Goal: Navigation & Orientation: Find specific page/section

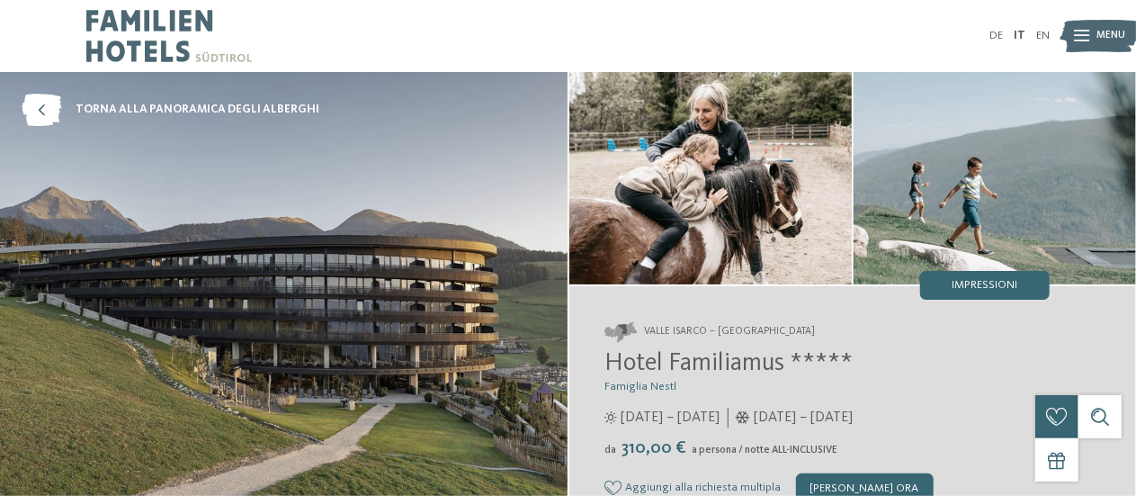
click at [1116, 21] on div "Menu" at bounding box center [1111, 36] width 29 height 36
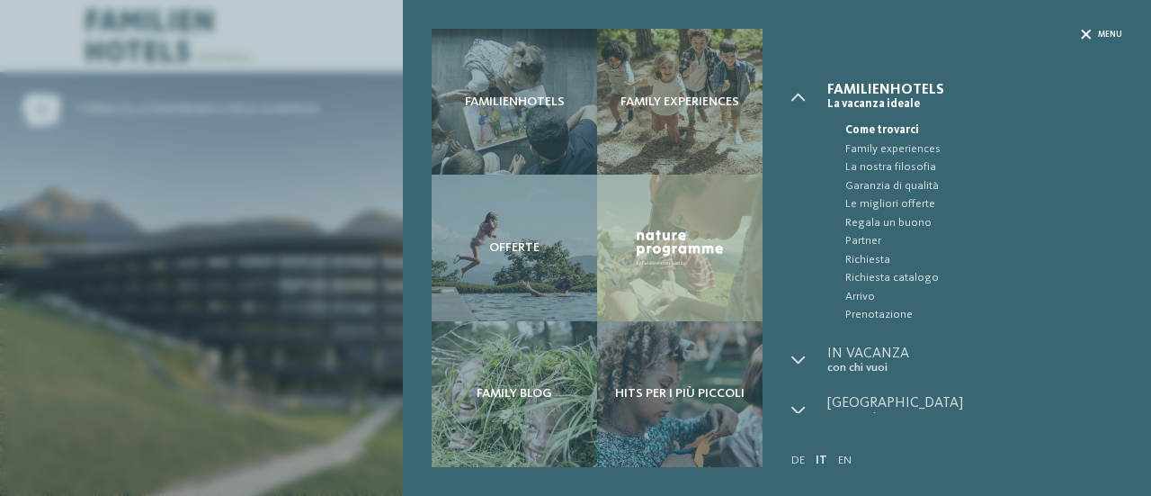
click at [1098, 32] on span "Menu" at bounding box center [1110, 35] width 24 height 12
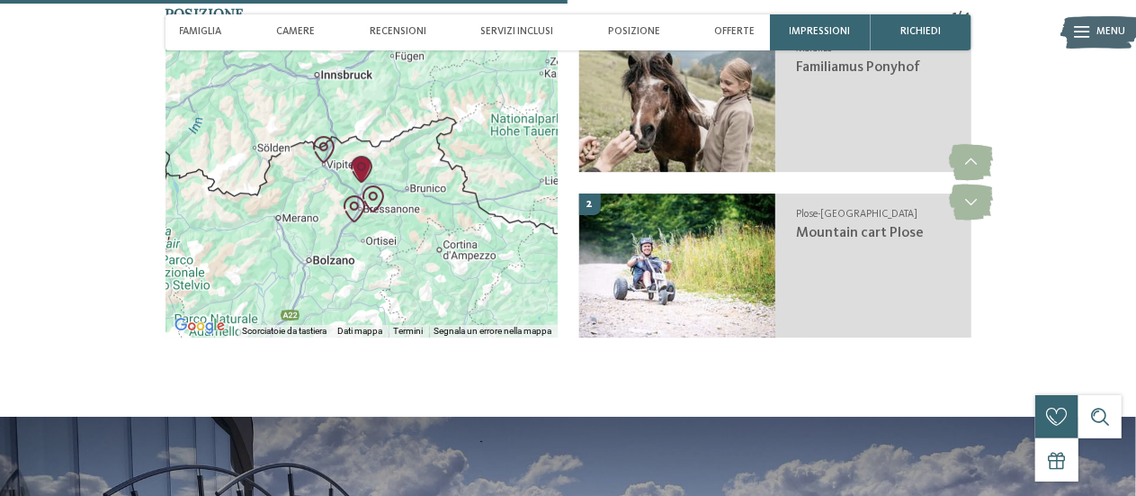
scroll to position [2698, 0]
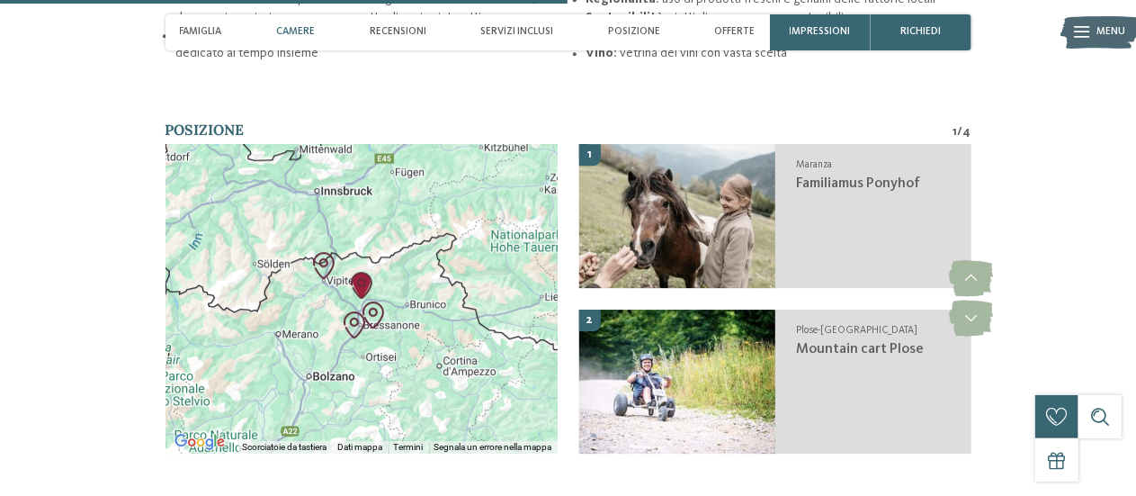
click at [283, 40] on div "Camere" at bounding box center [295, 32] width 53 height 36
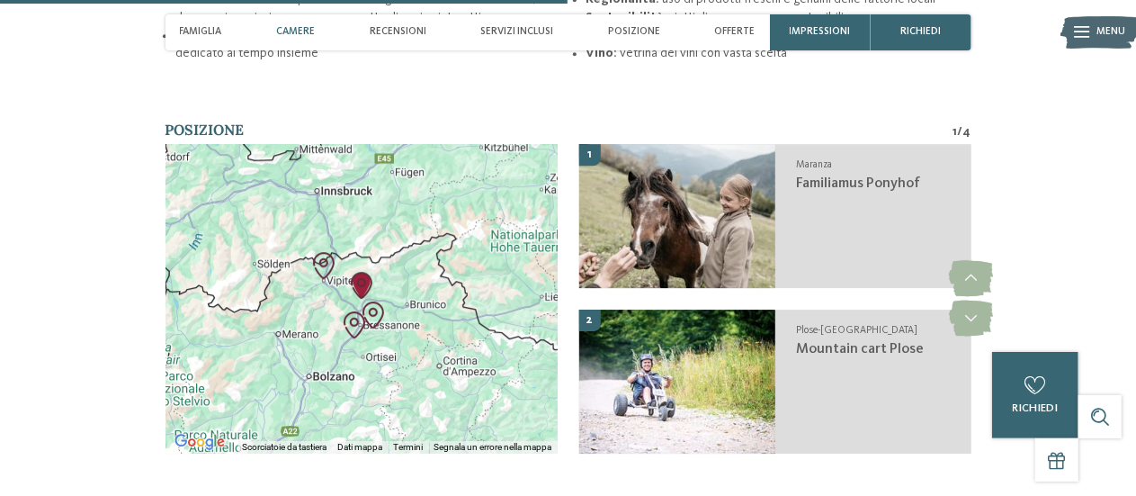
click at [293, 33] on span "Camere" at bounding box center [295, 32] width 39 height 12
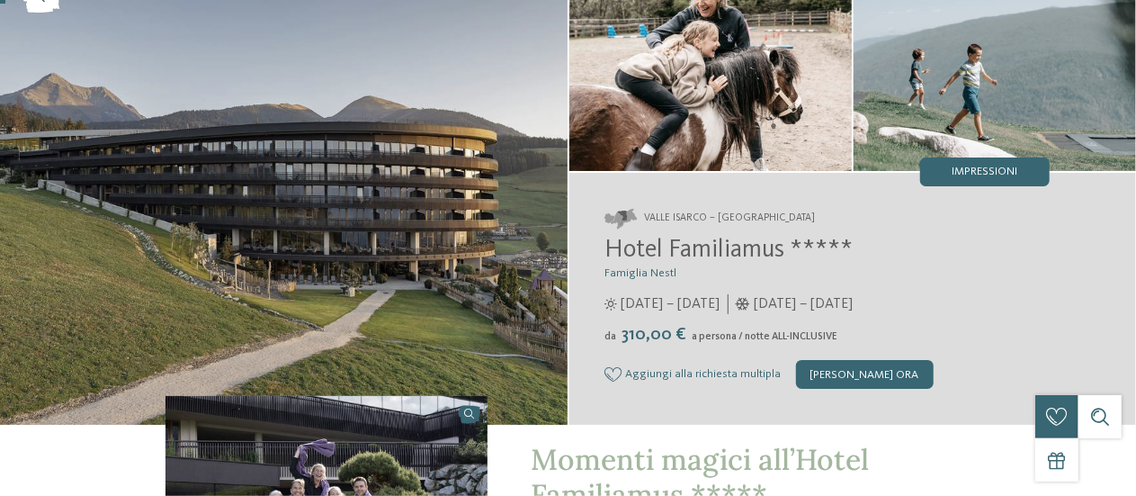
scroll to position [270, 0]
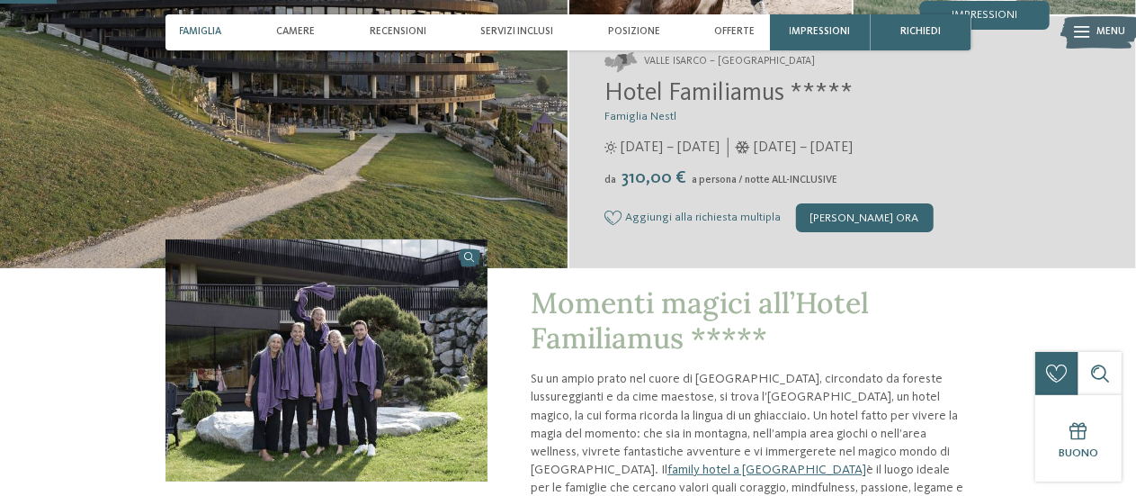
click at [203, 26] on span "Famiglia" at bounding box center [201, 32] width 42 height 12
click at [299, 30] on span "Camere" at bounding box center [295, 32] width 39 height 12
click at [408, 31] on span "Recensioni" at bounding box center [398, 32] width 57 height 12
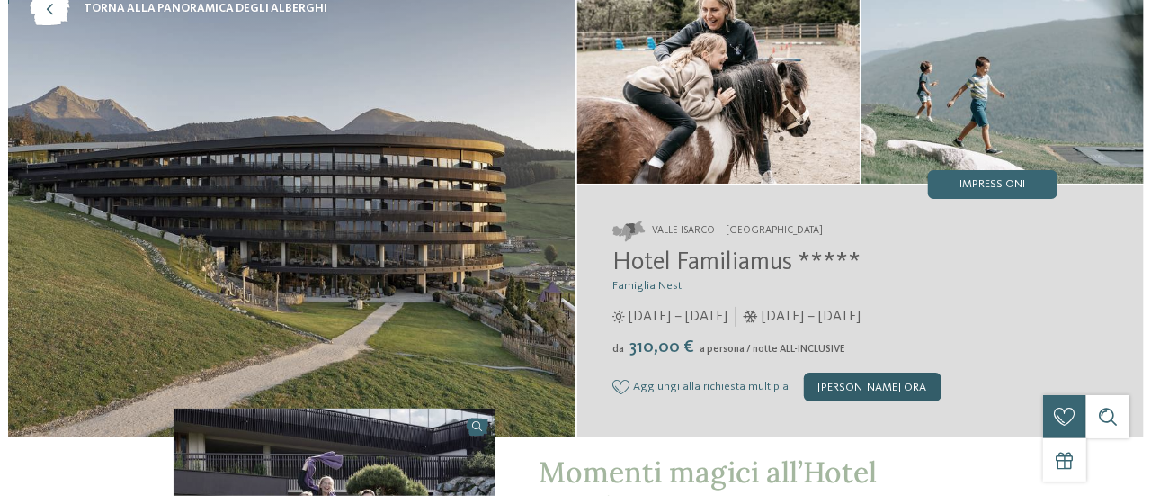
scroll to position [0, 0]
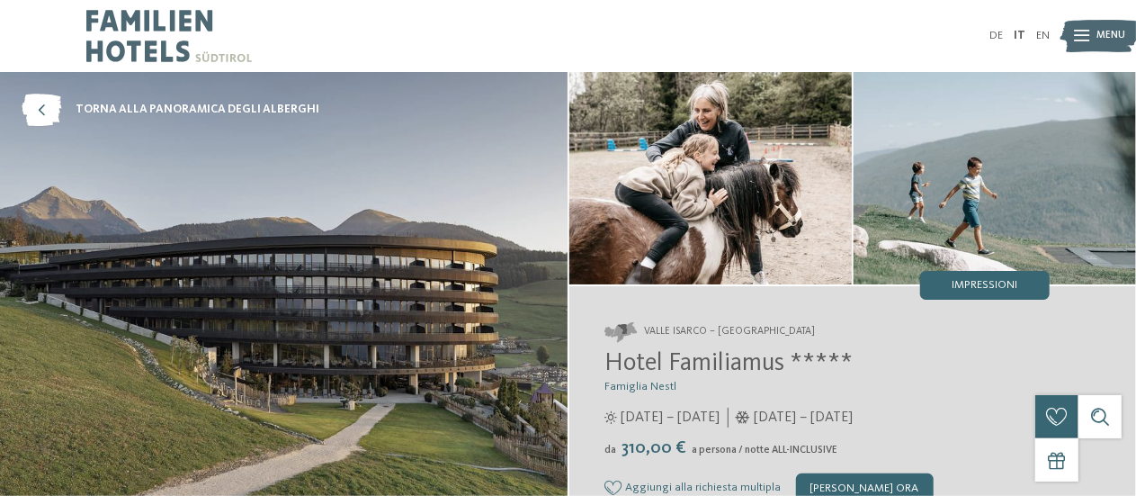
click at [1082, 35] on icon at bounding box center [1082, 37] width 15 height 12
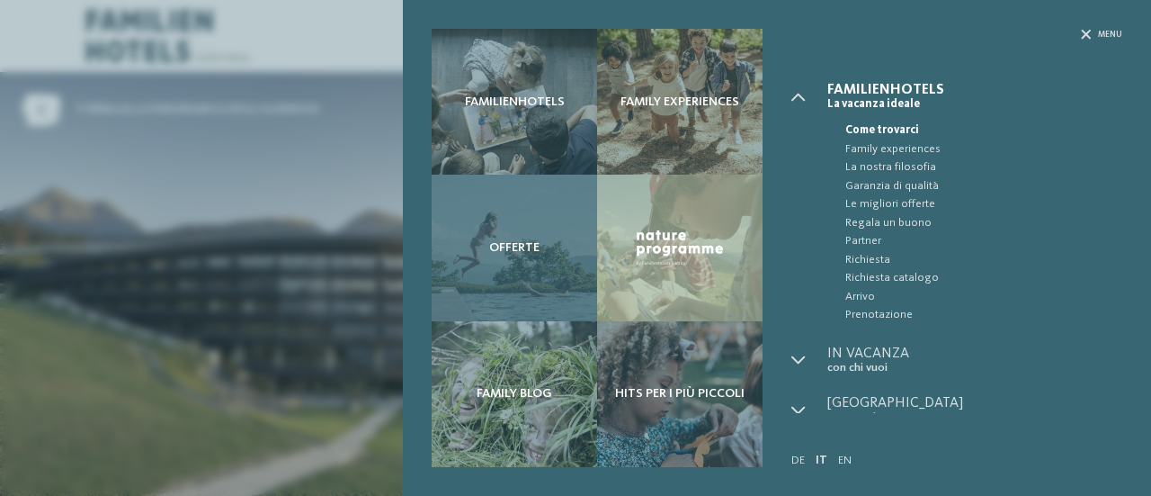
click at [553, 271] on div "Offerte" at bounding box center [514, 247] width 165 height 146
click at [537, 249] on span "Offerte" at bounding box center [514, 247] width 50 height 15
click at [538, 249] on span "Offerte" at bounding box center [514, 247] width 50 height 15
